Goal: Find specific page/section: Find specific page/section

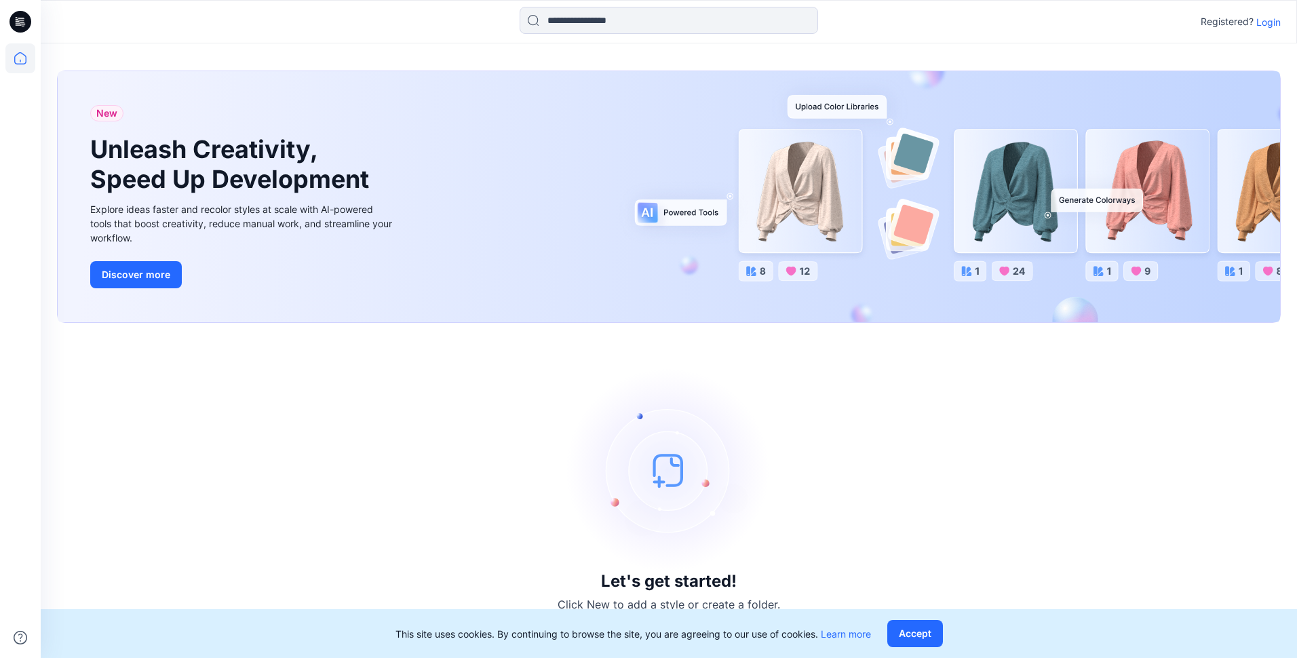
click at [1279, 22] on p "Login" at bounding box center [1268, 22] width 24 height 14
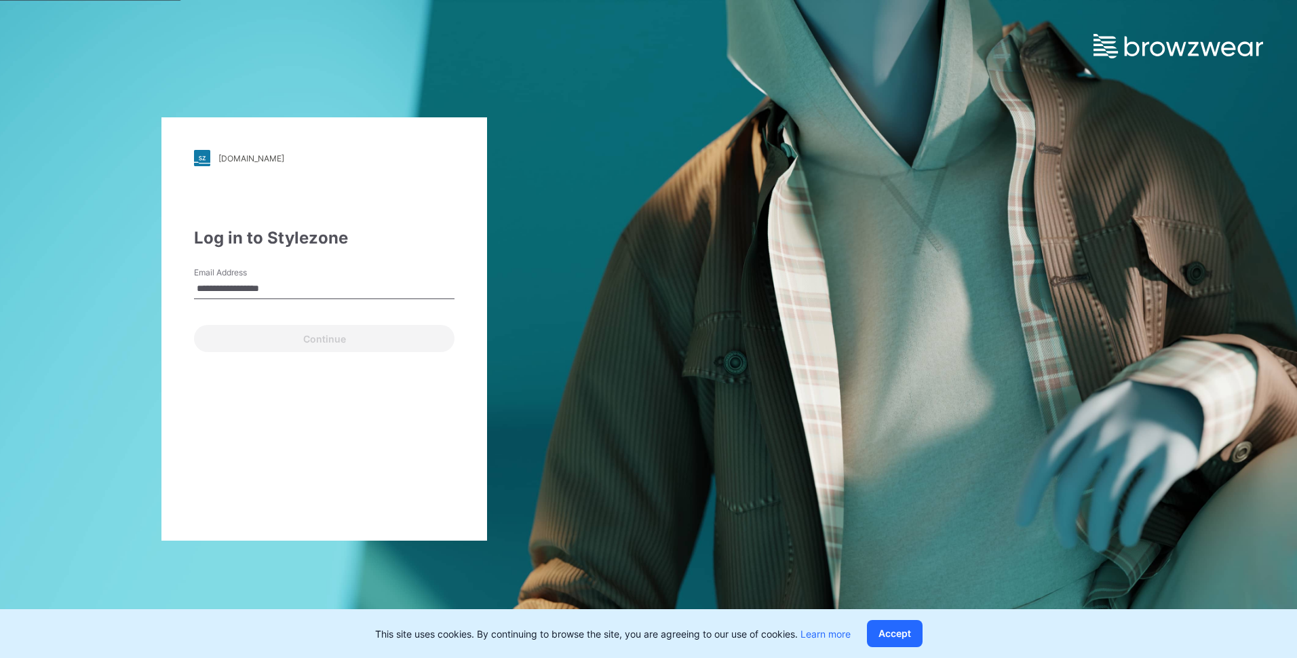
type input "**********"
click at [194, 325] on button "Continue" at bounding box center [324, 338] width 260 height 27
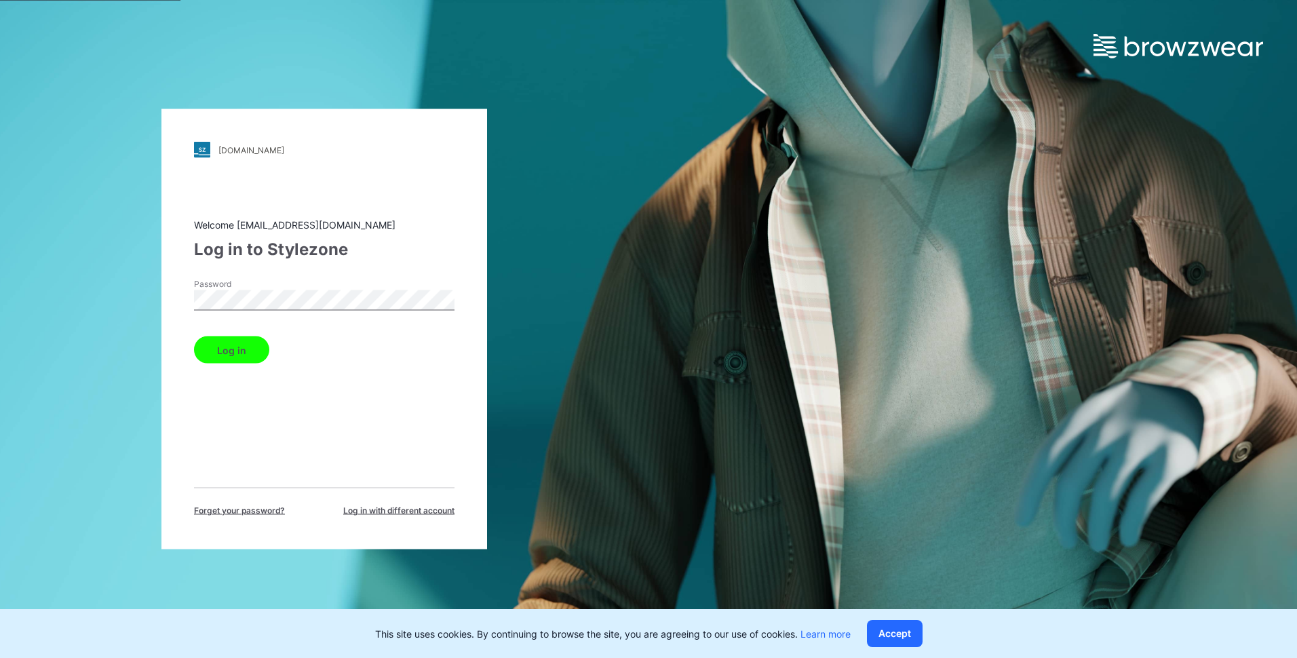
click at [230, 332] on div "Log in" at bounding box center [324, 347] width 260 height 33
click at [240, 341] on button "Log in" at bounding box center [231, 349] width 75 height 27
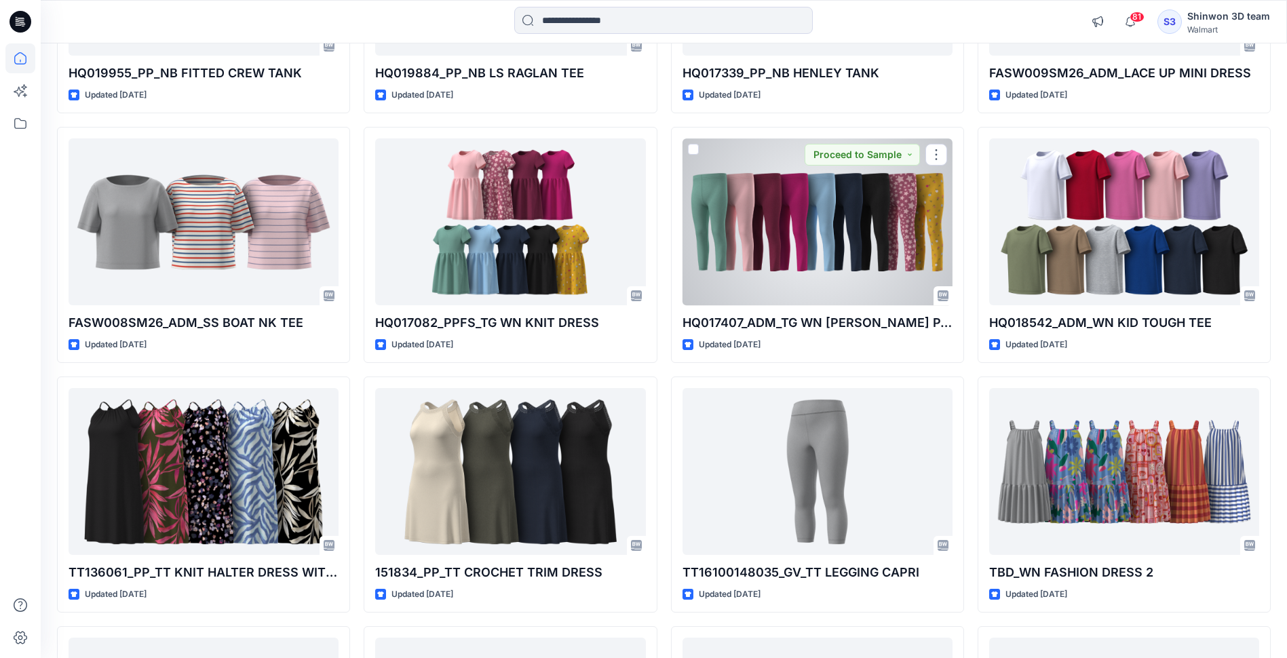
scroll to position [2918, 0]
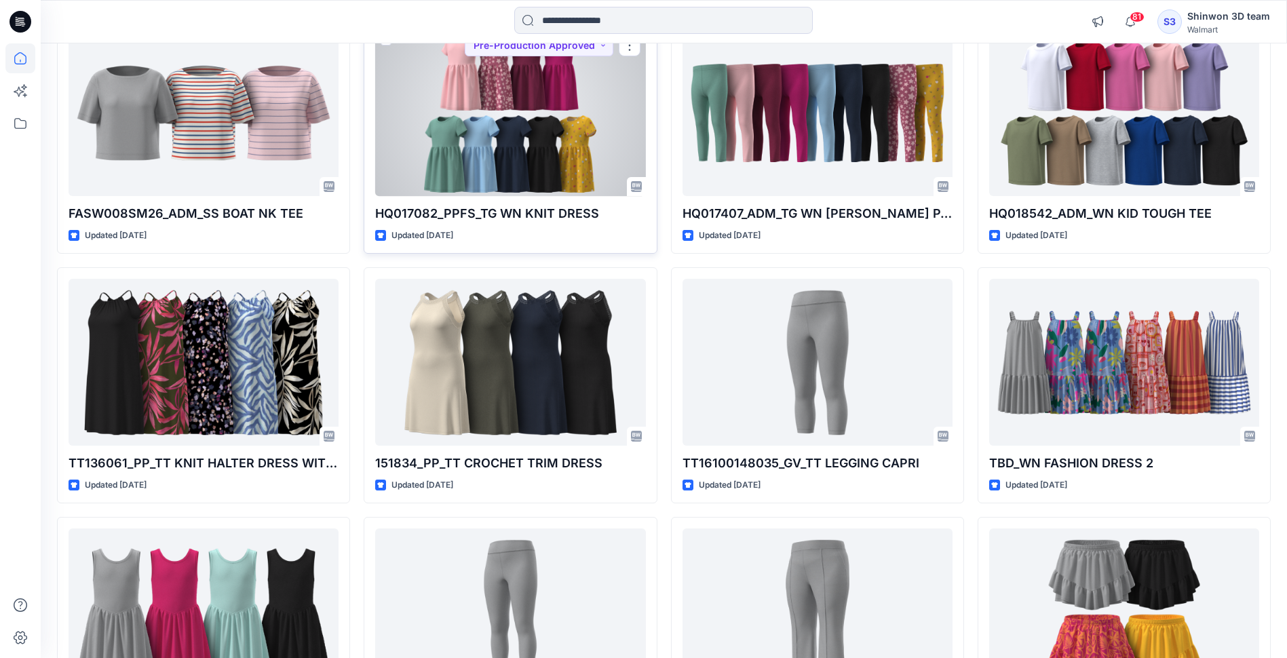
click at [465, 159] on div at bounding box center [510, 112] width 270 height 166
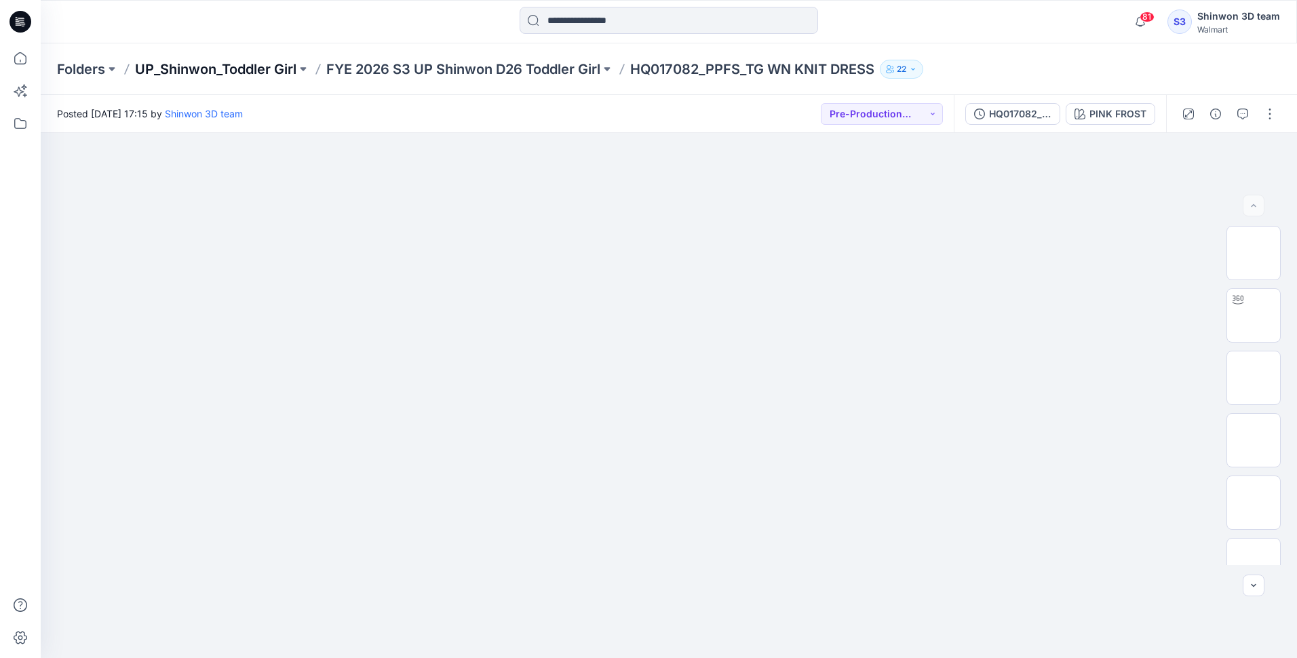
click at [205, 67] on p "UP_Shinwon_Toddler Girl" at bounding box center [215, 69] width 161 height 19
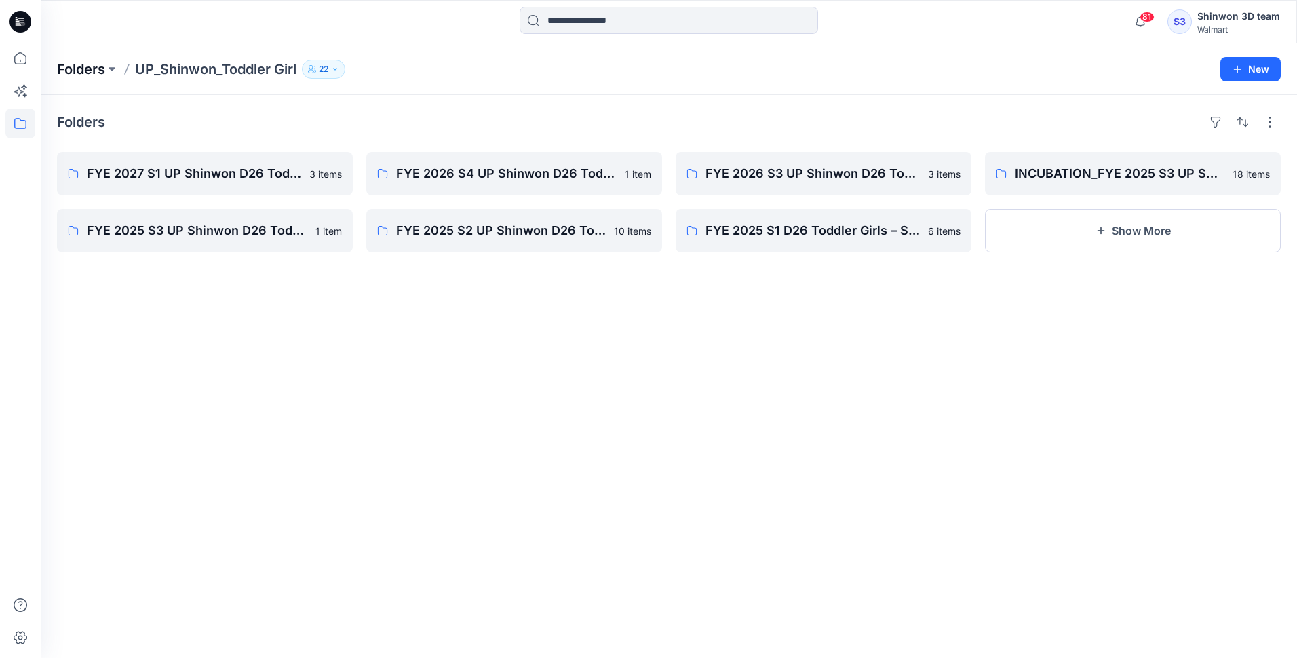
click at [85, 69] on p "Folders" at bounding box center [81, 69] width 48 height 19
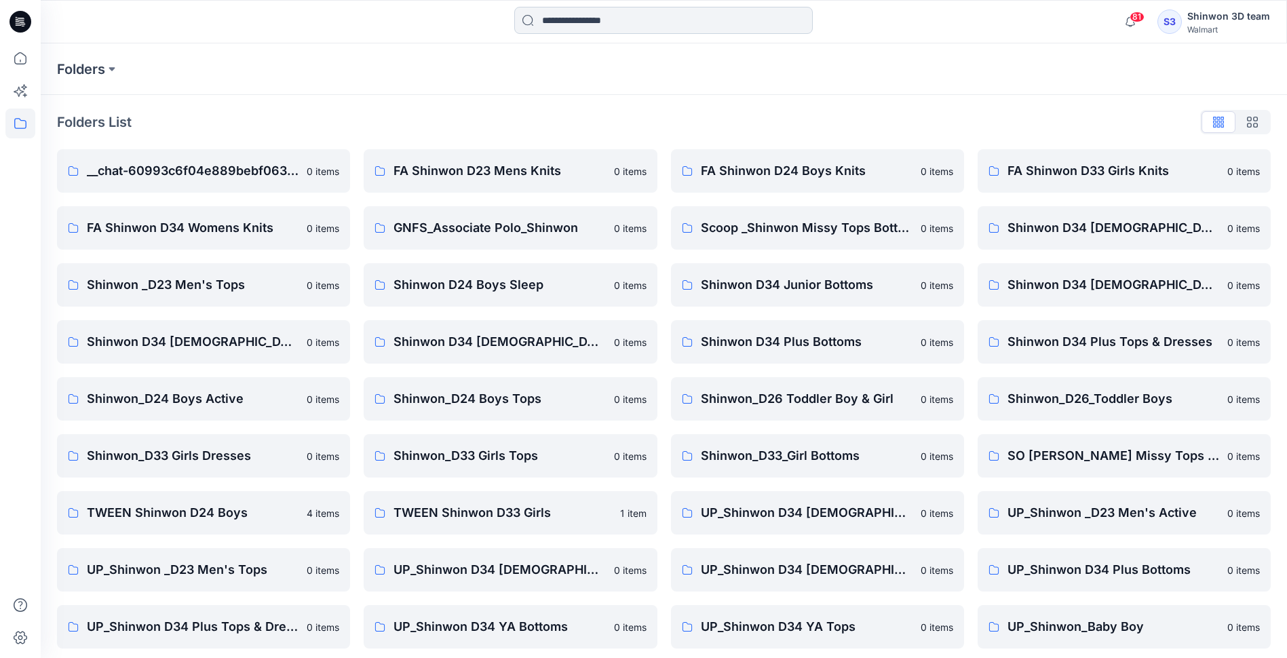
click at [667, 21] on input at bounding box center [663, 20] width 298 height 27
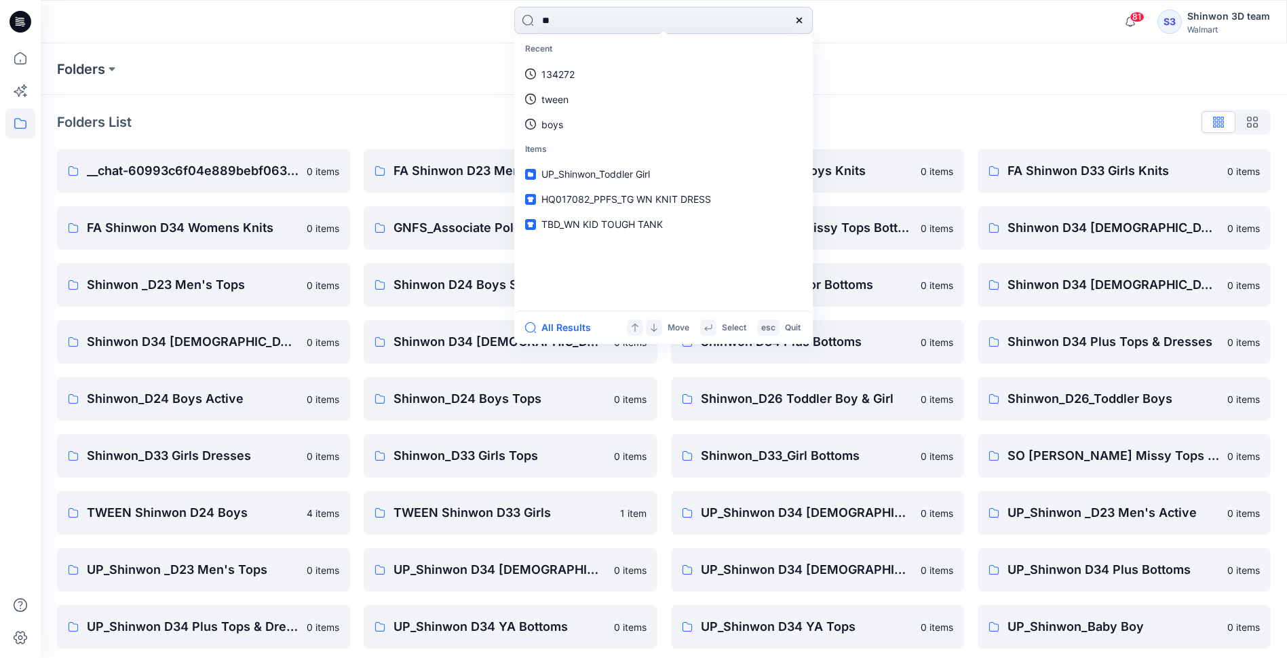
type input "***"
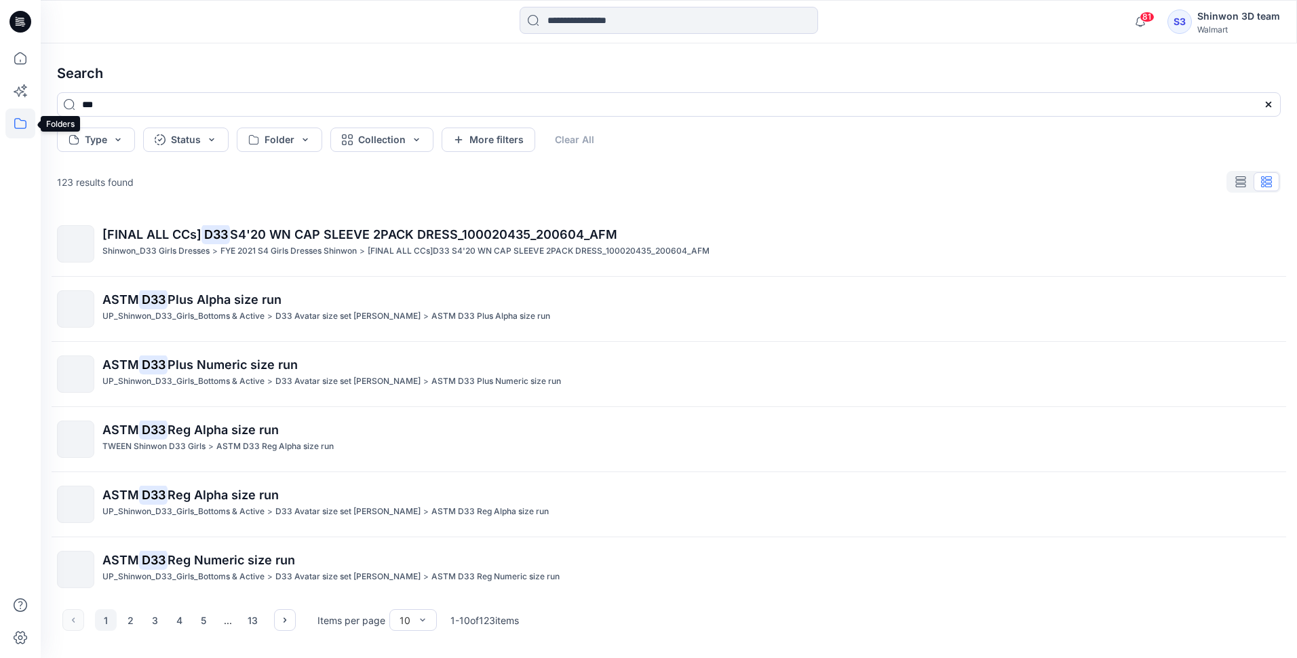
click at [21, 119] on icon at bounding box center [20, 124] width 30 height 30
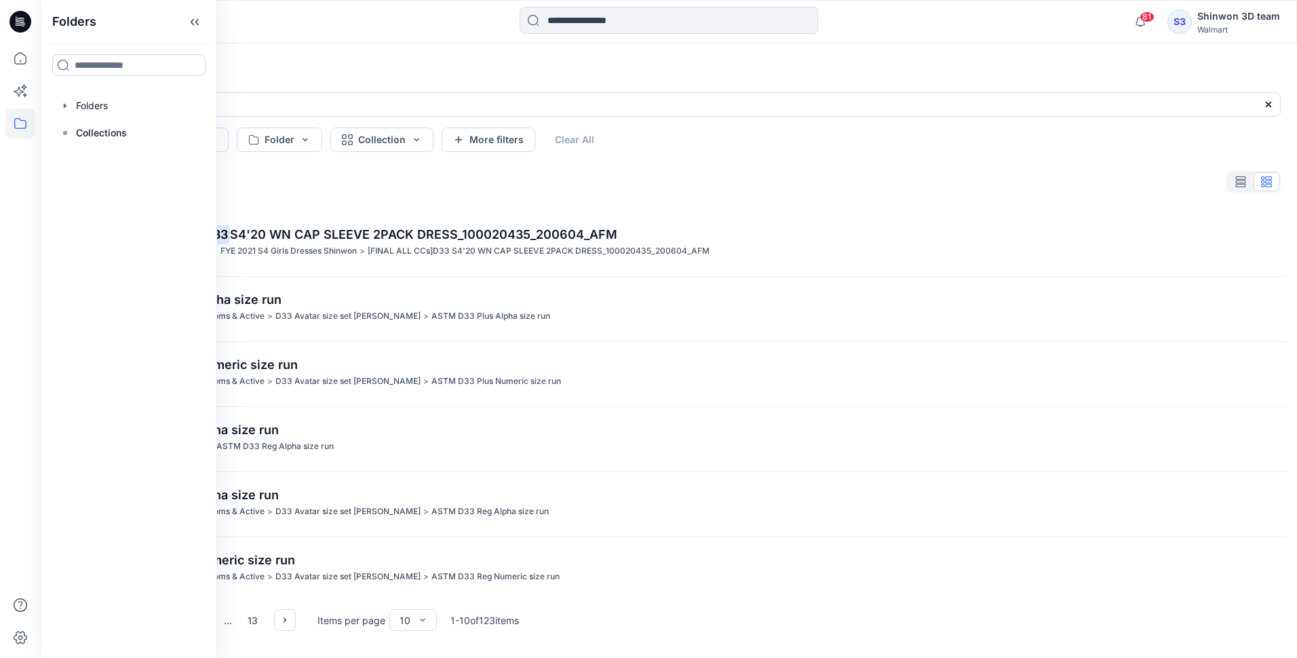
click at [119, 62] on input at bounding box center [128, 65] width 153 height 22
type input "***"
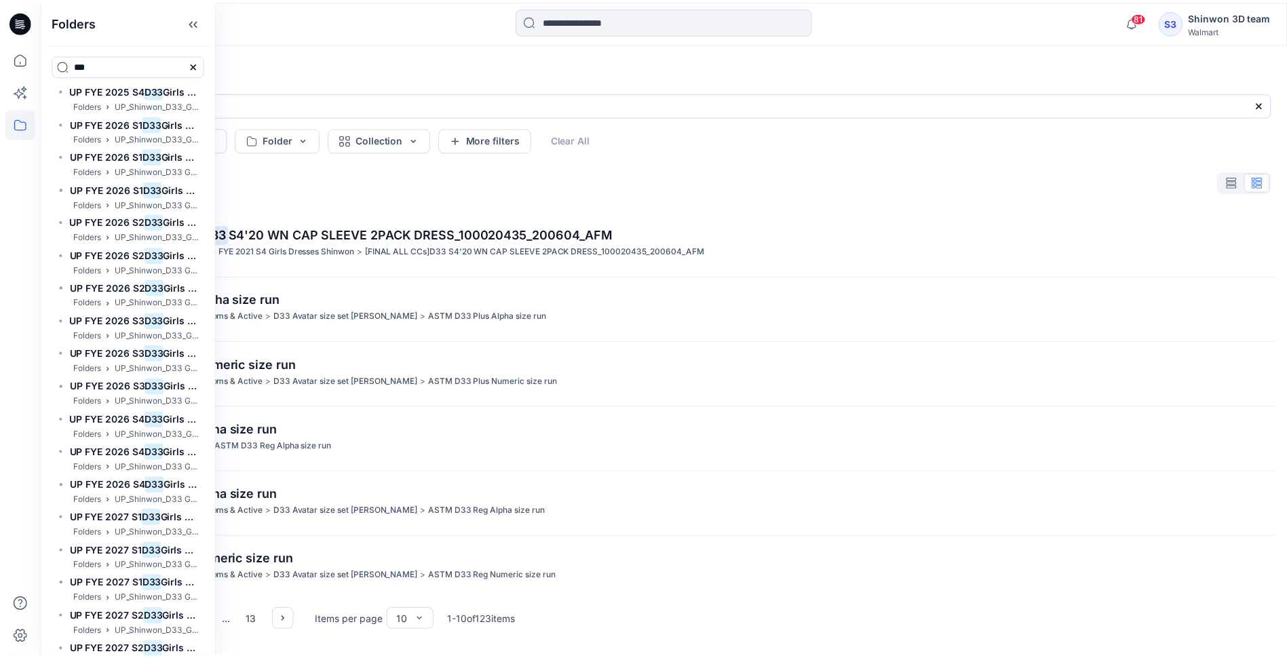
scroll to position [3009, 0]
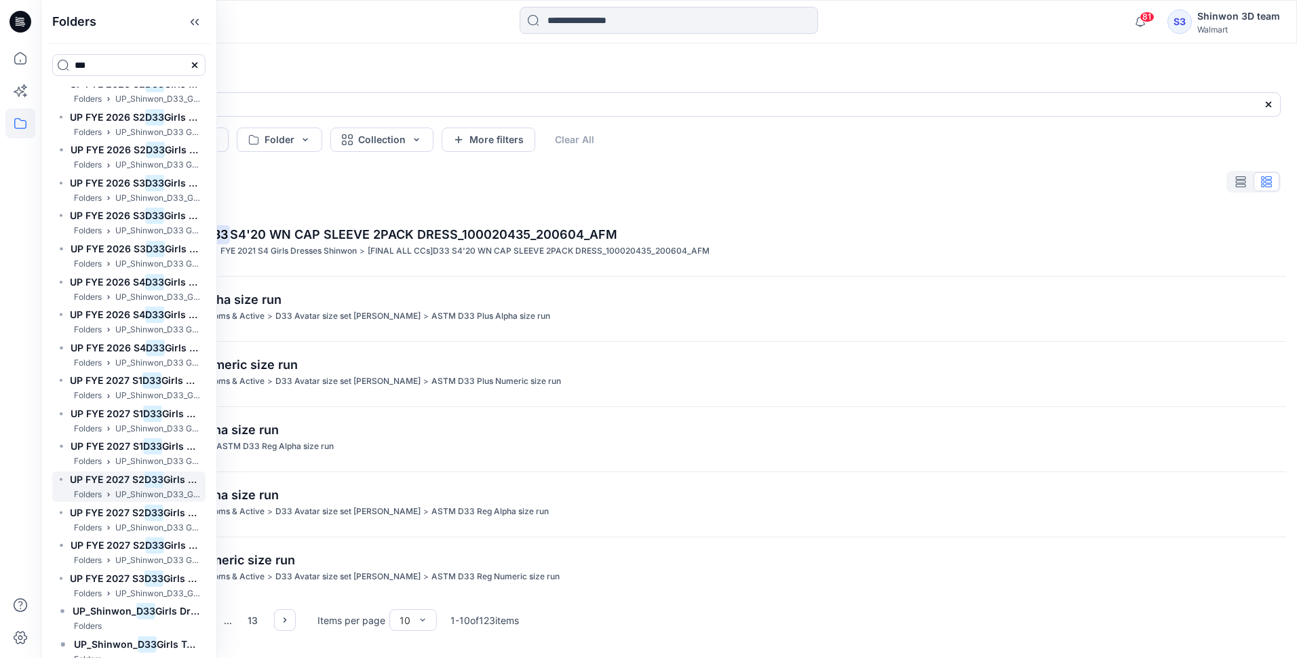
click at [101, 481] on span "UP FYE 2027 S2" at bounding box center [107, 479] width 75 height 12
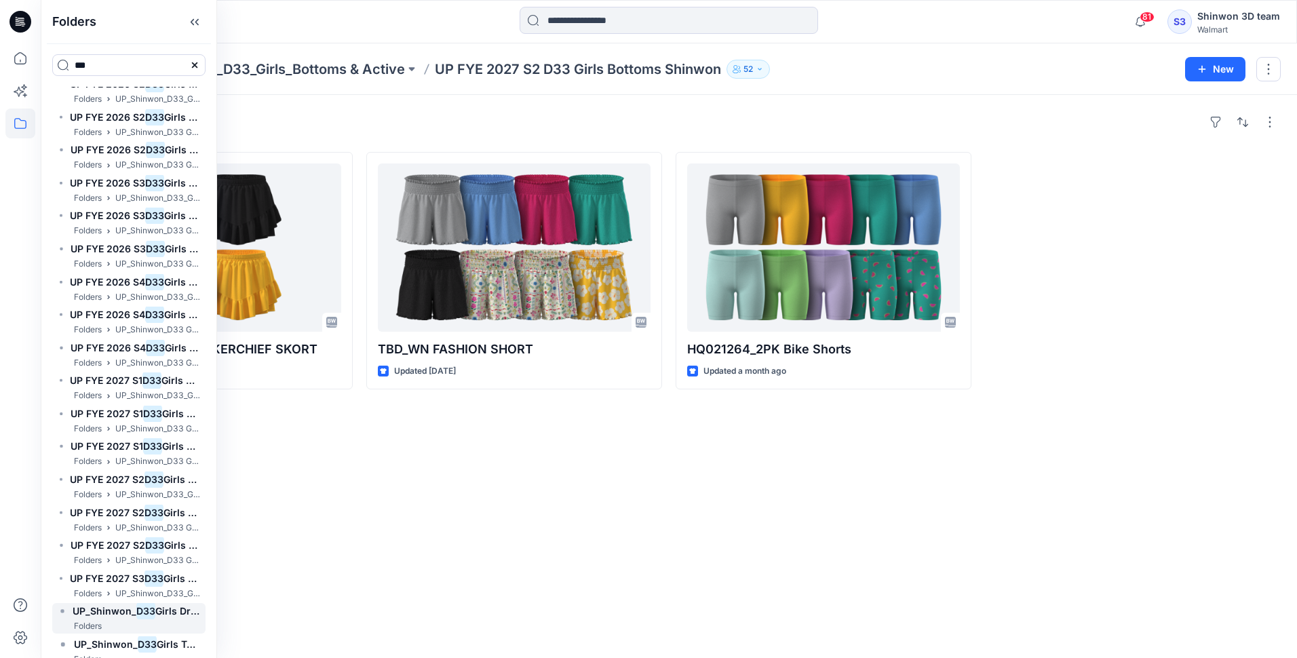
click at [115, 615] on span "UP_Shinwon_" at bounding box center [105, 611] width 64 height 12
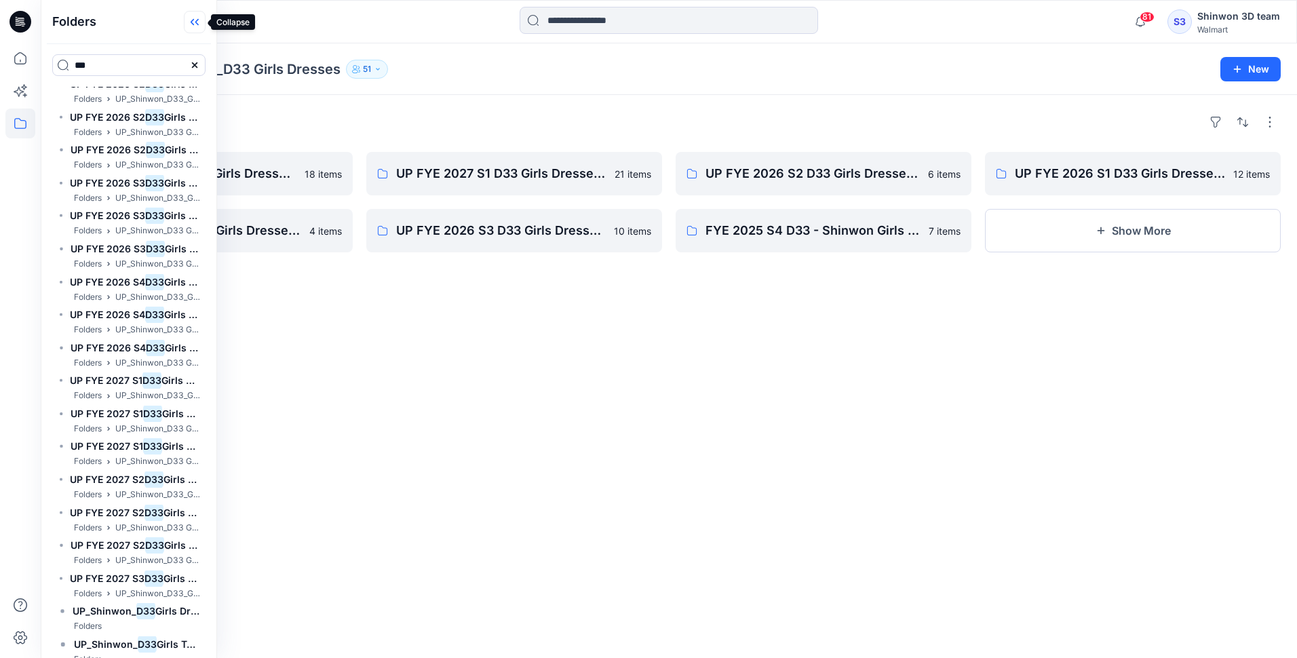
click at [187, 23] on icon at bounding box center [195, 22] width 22 height 22
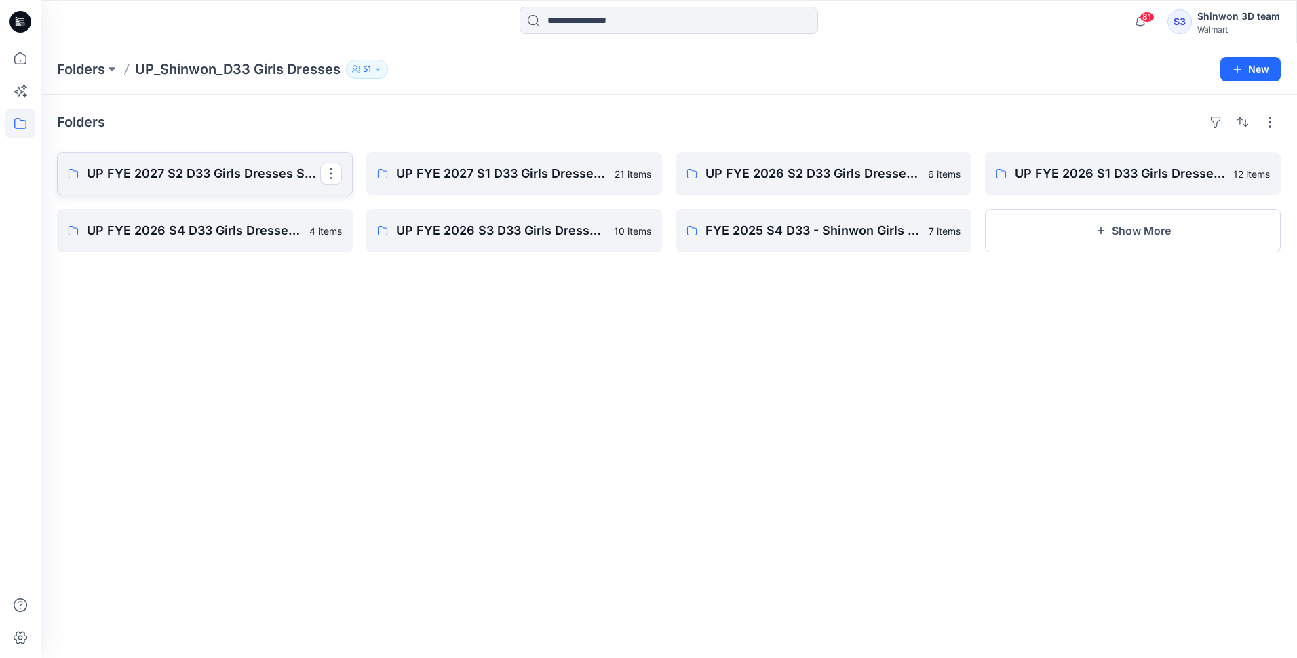
click at [143, 178] on p "UP FYE 2027 S2 D33 Girls Dresses Shinwon" at bounding box center [203, 173] width 233 height 19
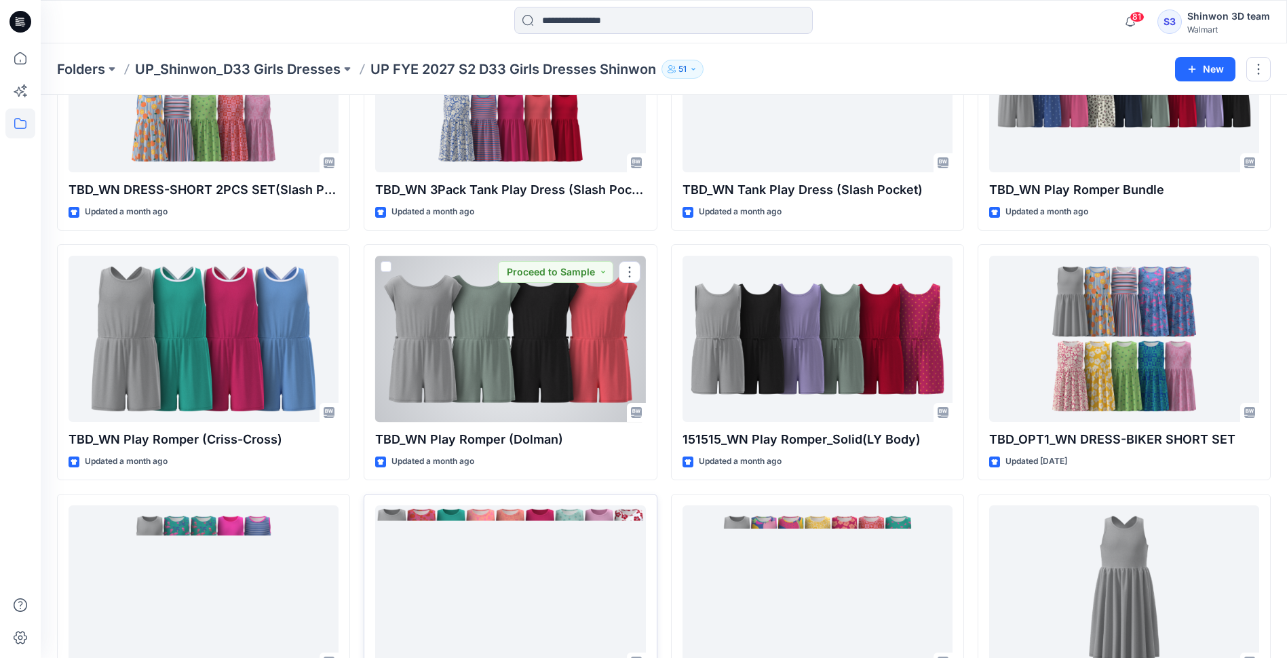
scroll to position [339, 0]
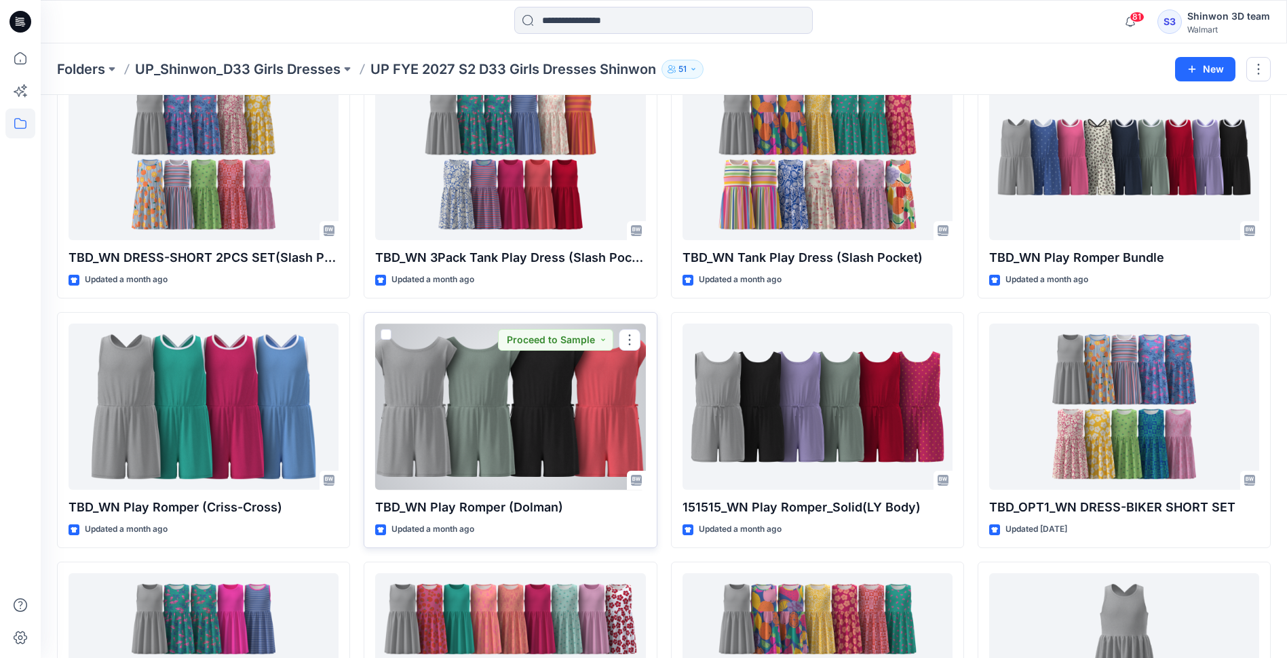
click at [505, 417] on div at bounding box center [510, 407] width 270 height 166
